Goal: Information Seeking & Learning: Learn about a topic

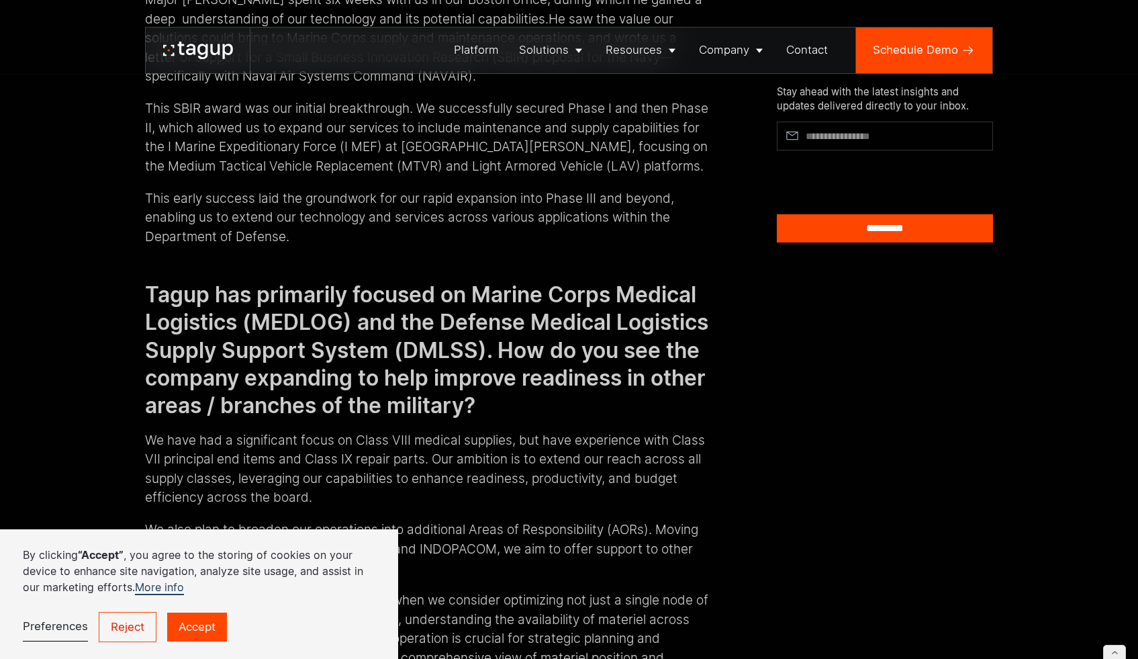
scroll to position [1817, 0]
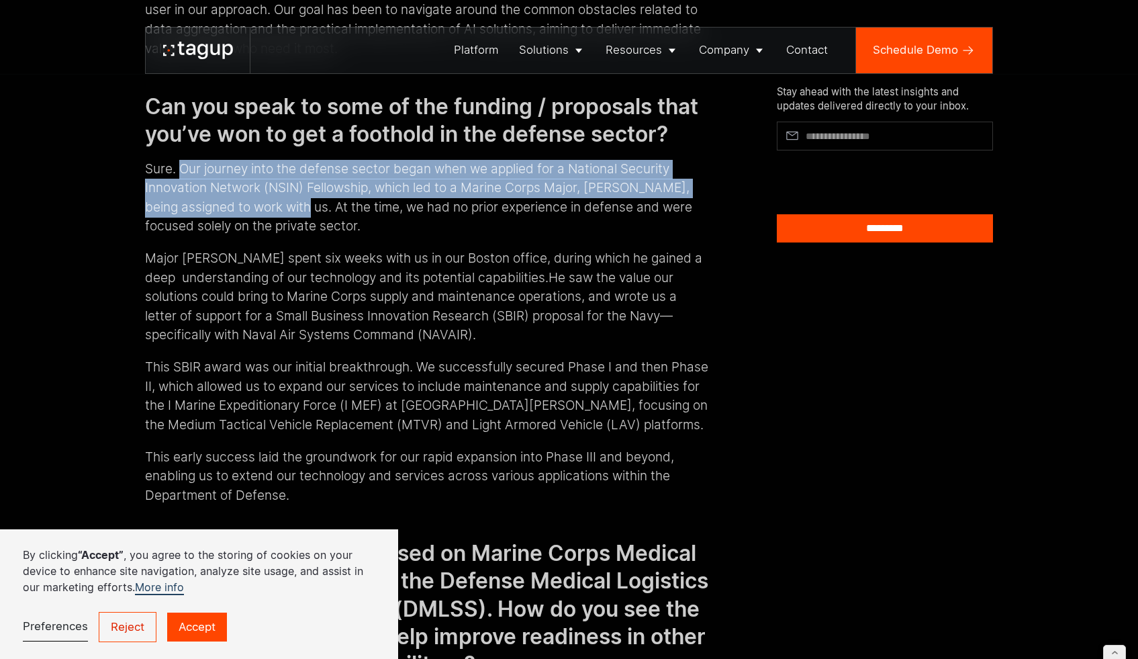
drag, startPoint x: 177, startPoint y: 207, endPoint x: 295, endPoint y: 239, distance: 123.1
click at [295, 236] on p "Sure. Our journey into the defense sector began when we applied for a National …" at bounding box center [426, 198] width 563 height 77
copy p "Our journey into the defense sector began when we applied for a National Securi…"
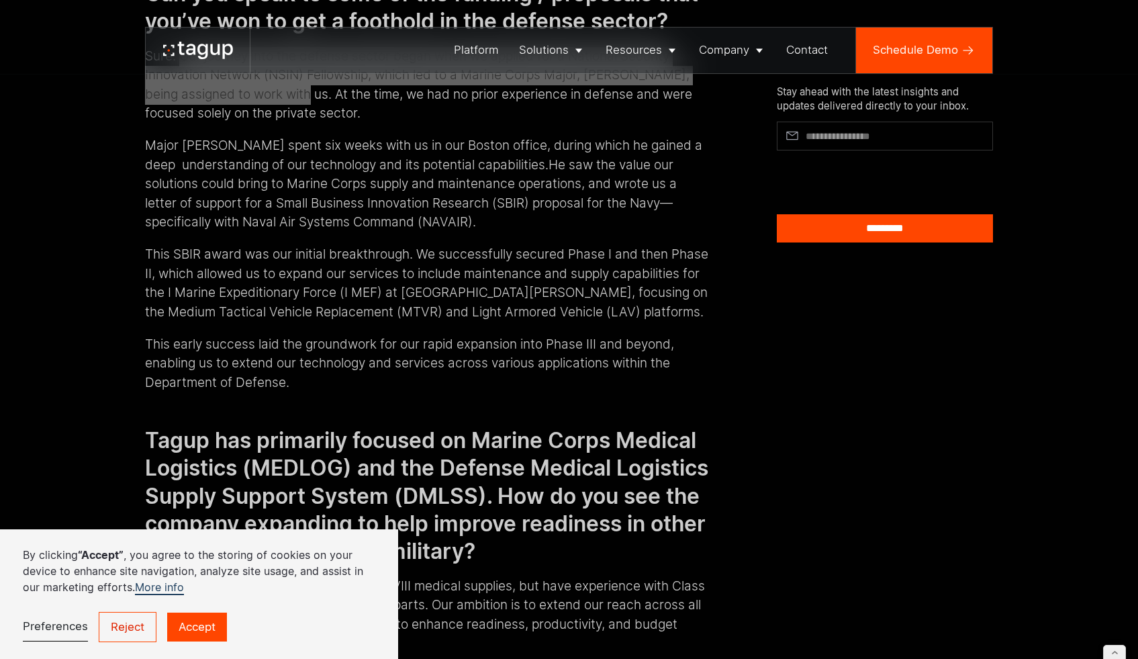
scroll to position [1939, 0]
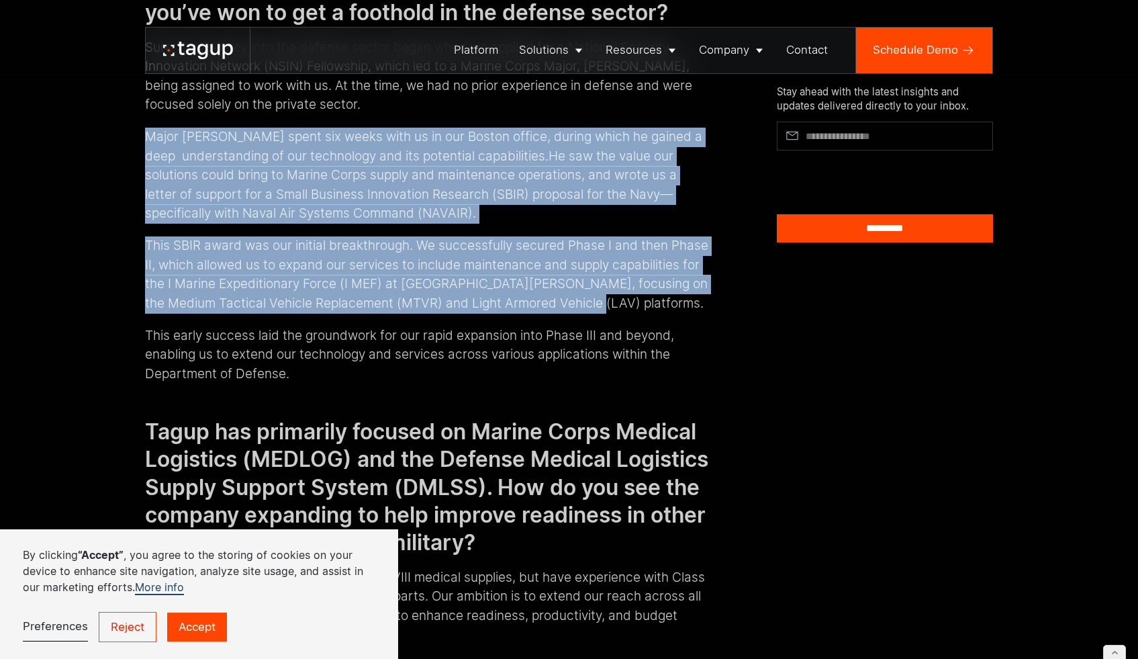
drag, startPoint x: 693, startPoint y: 344, endPoint x: 144, endPoint y: 177, distance: 574.7
copy div "Major [PERSON_NAME] spent six weeks with us in our Boston office, during which …"
click at [364, 313] on p "This SBIR award was our initial breakthrough. We successfully secured Phase I a…" at bounding box center [426, 274] width 563 height 77
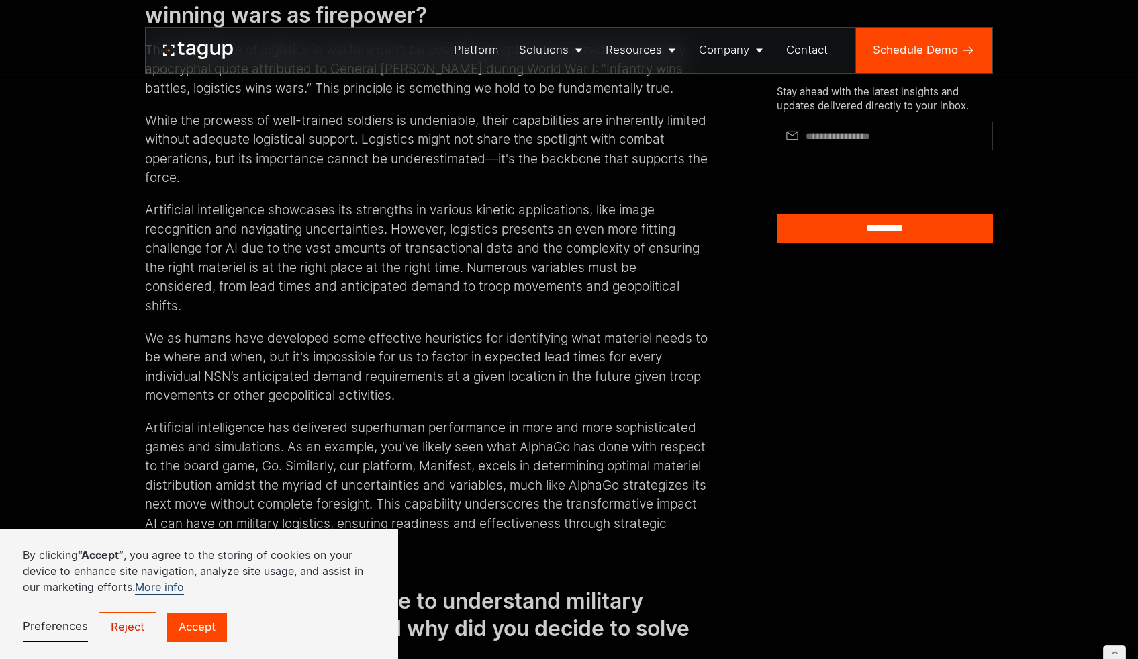
scroll to position [3869, 0]
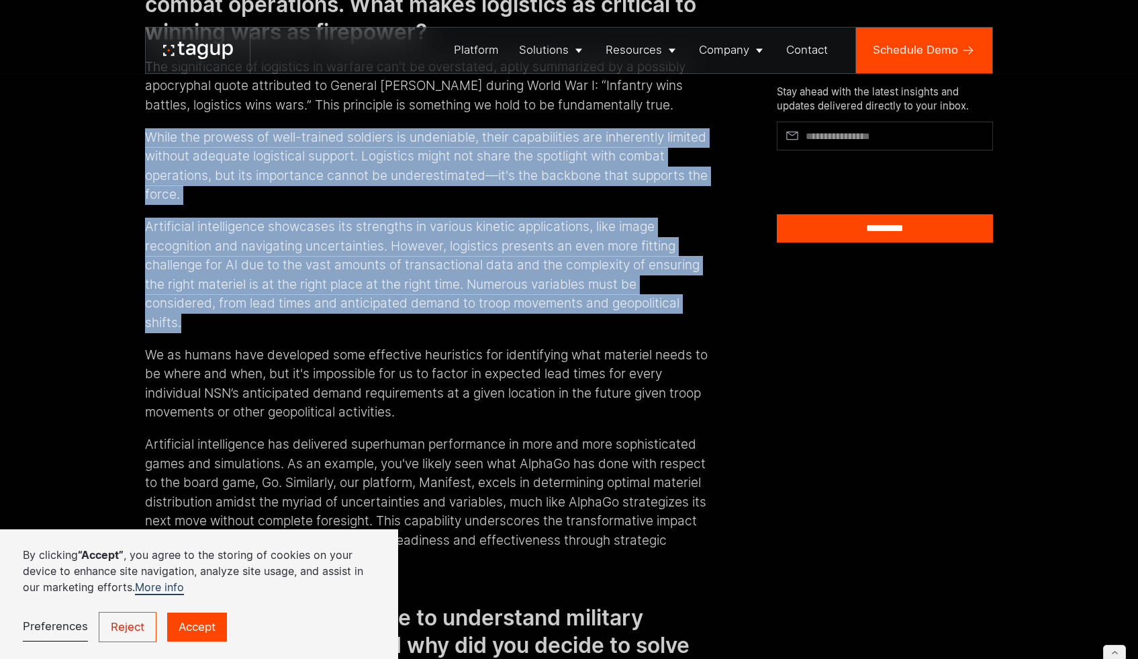
drag, startPoint x: 142, startPoint y: 192, endPoint x: 311, endPoint y: 372, distance: 247.0
click at [311, 372] on div "Effective military logistics is a critical determinant for mission success. How…" at bounding box center [426, 256] width 563 height 6716
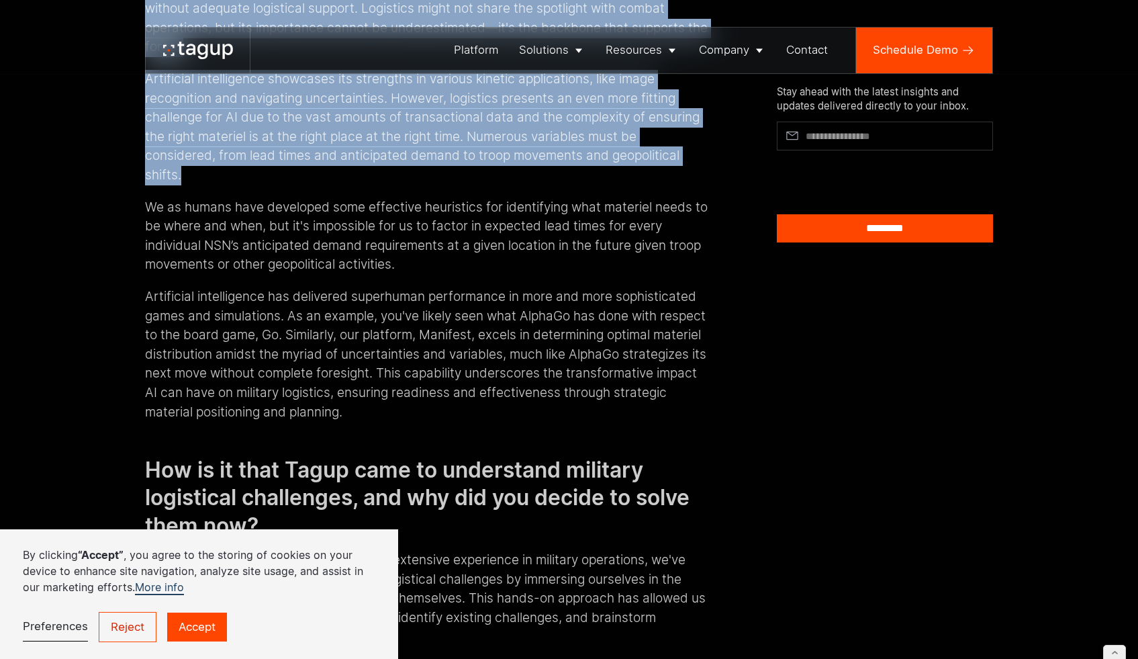
scroll to position [4026, 0]
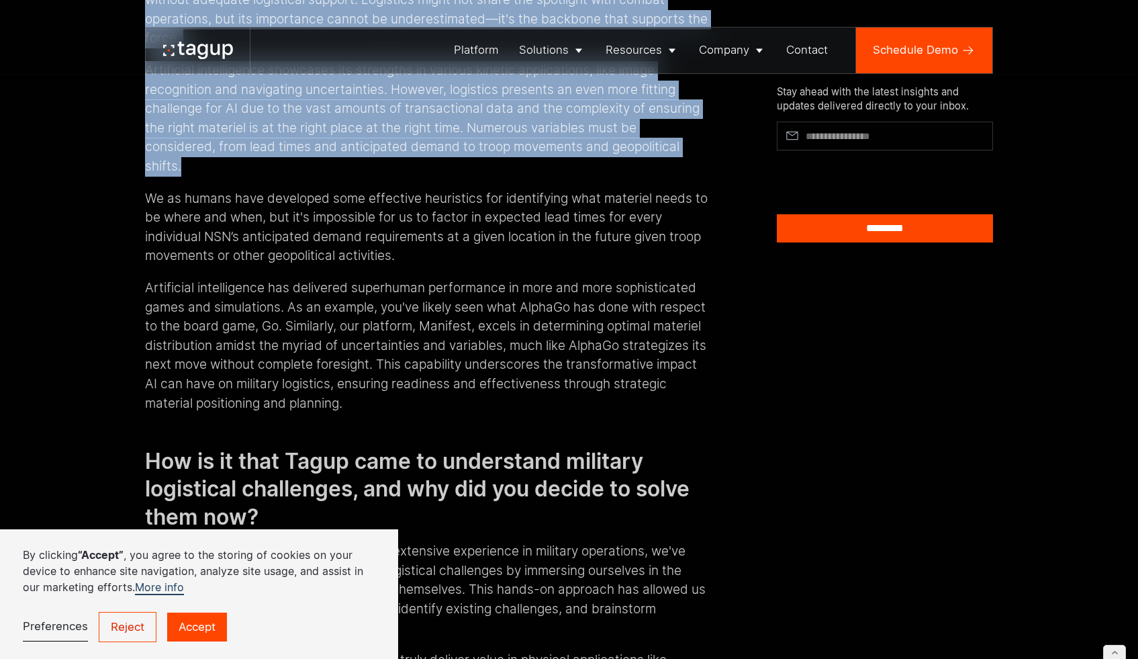
copy div "While the prowess of well-trained soldiers is undeniable, their capabilities ar…"
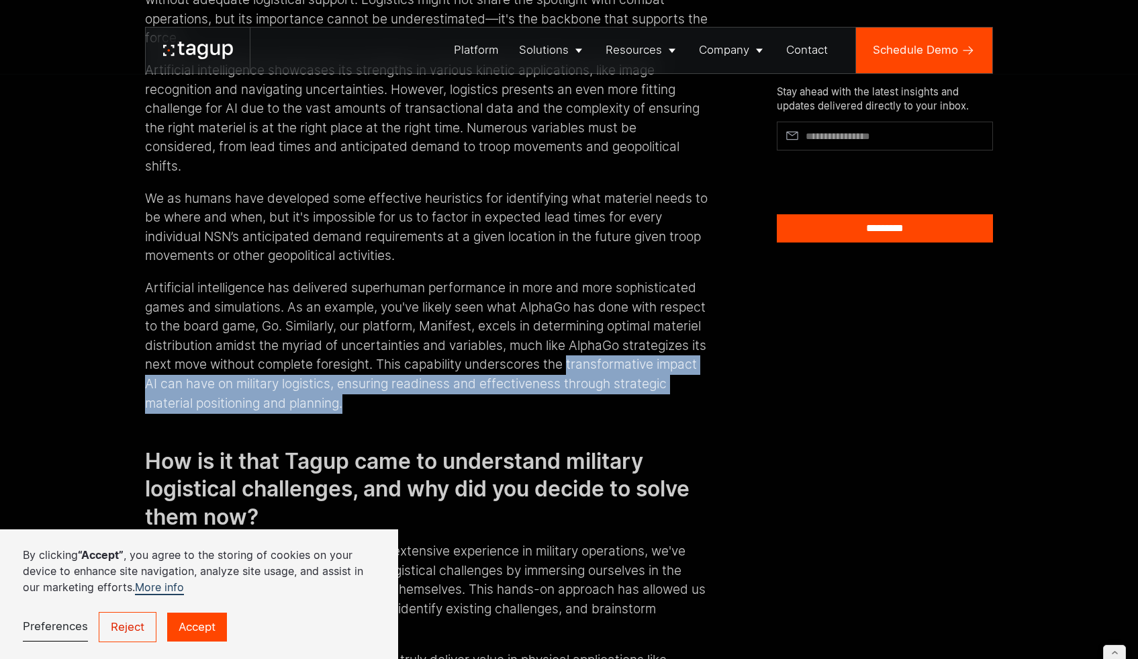
drag, startPoint x: 473, startPoint y: 463, endPoint x: 128, endPoint y: 440, distance: 345.8
click at [128, 440] on div "Effective military logistics is a critical determinant for mission success. How…" at bounding box center [568, 99] width 1081 height 6807
copy p "transformative impact AI can have on military logistics, ensuring readiness and…"
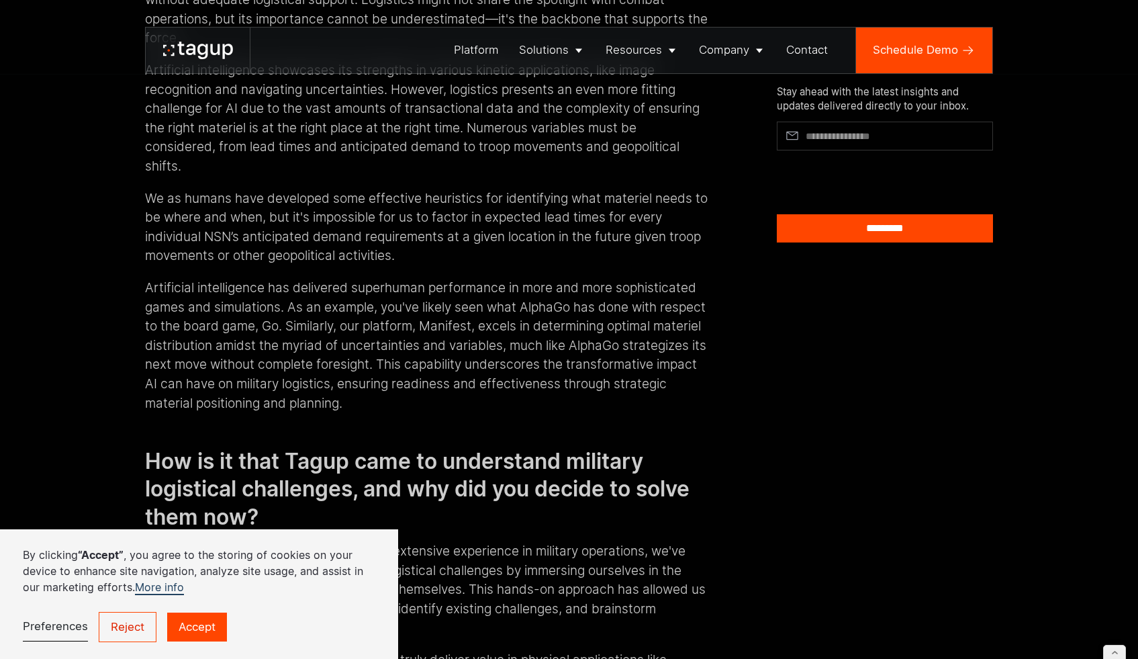
click at [83, 224] on div "Effective military logistics is a critical determinant for mission success. How…" at bounding box center [568, 99] width 1081 height 6807
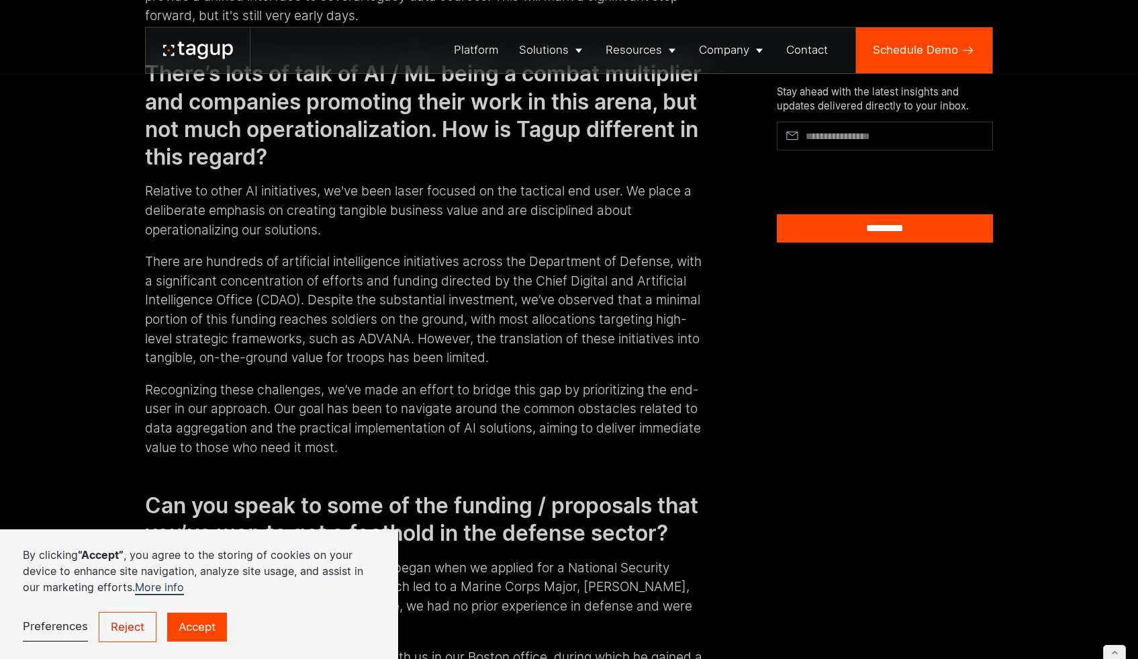
scroll to position [1436, 0]
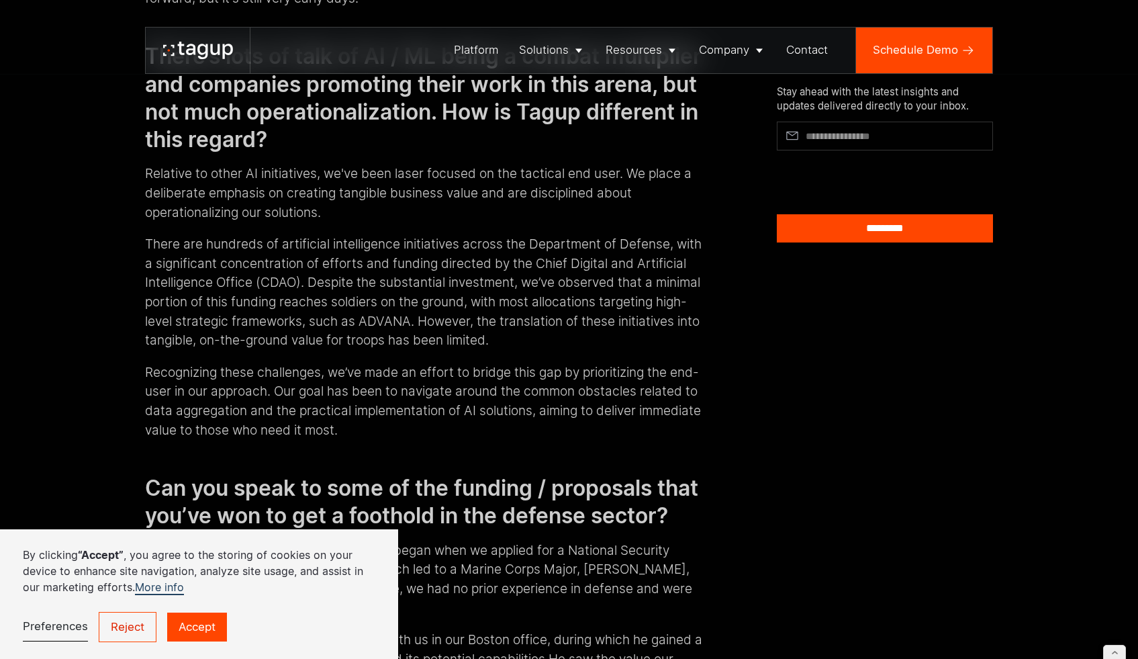
click at [374, 350] on p "There are hundreds of artificial intelligence initiatives across the Department…" at bounding box center [426, 292] width 563 height 115
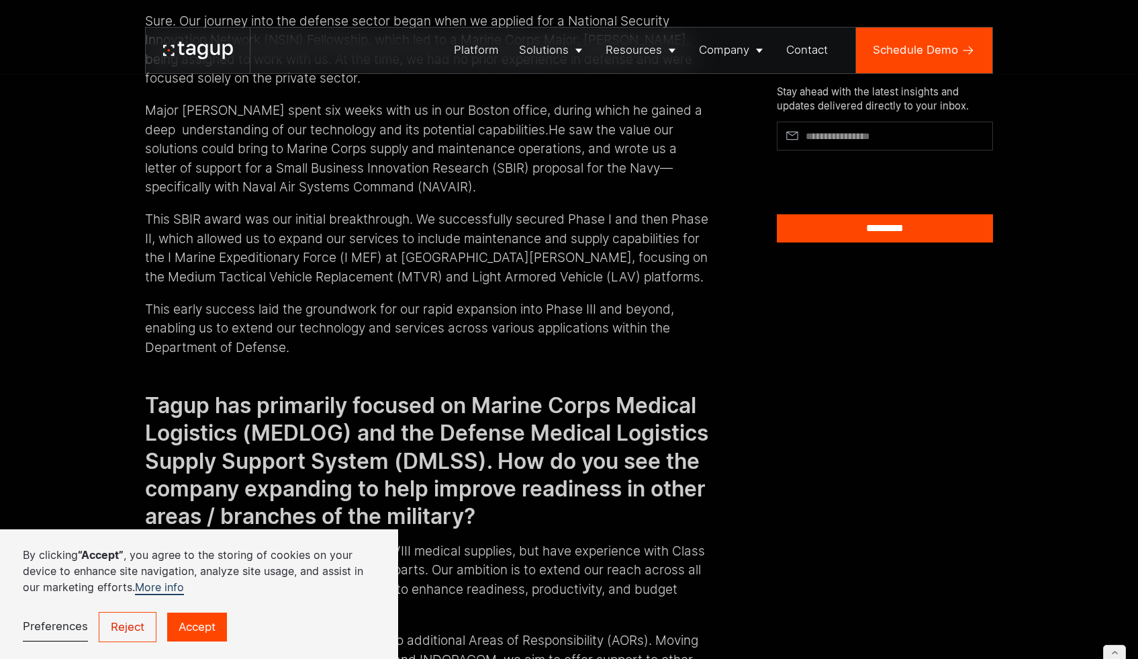
scroll to position [1906, 0]
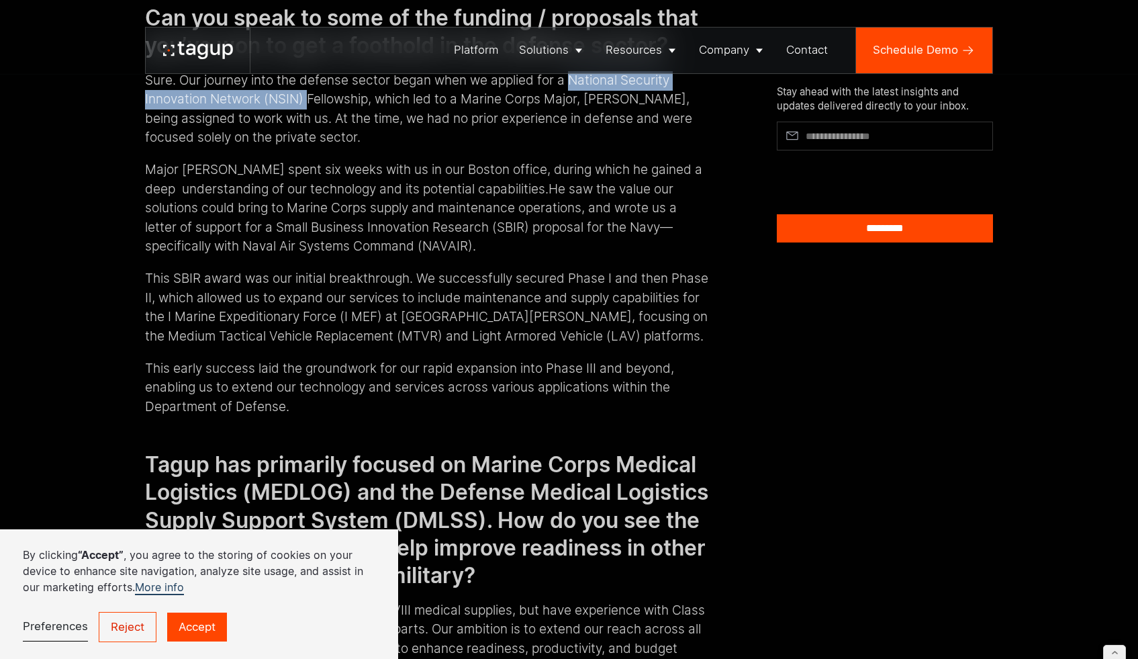
drag, startPoint x: 544, startPoint y: 115, endPoint x: 305, endPoint y: 134, distance: 239.8
click at [305, 134] on p "Sure. Our journey into the defense sector began when we applied for a National …" at bounding box center [426, 109] width 563 height 77
copy p "National Security Innovation Network (NSIN)"
